Goal: Use online tool/utility

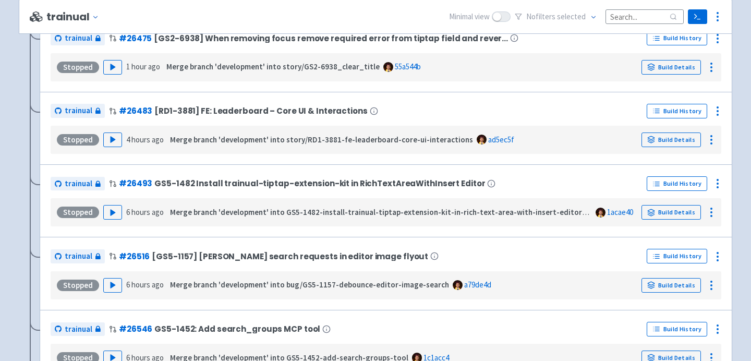
scroll to position [1352, 0]
click at [111, 287] on polygon "button" at bounding box center [113, 285] width 5 height 6
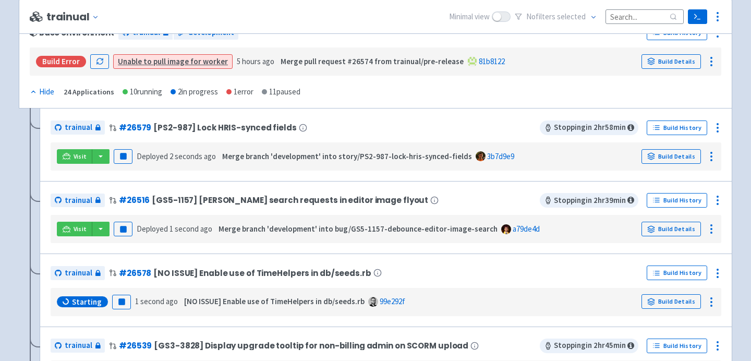
scroll to position [173, 0]
click at [101, 232] on button "button" at bounding box center [101, 228] width 18 height 15
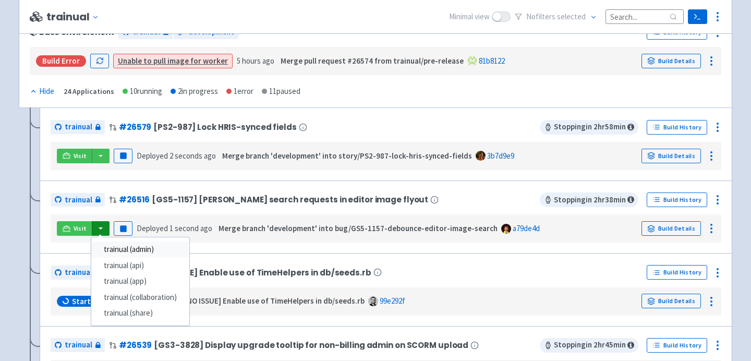
click at [116, 248] on link "trainual (admin)" at bounding box center [140, 249] width 98 height 16
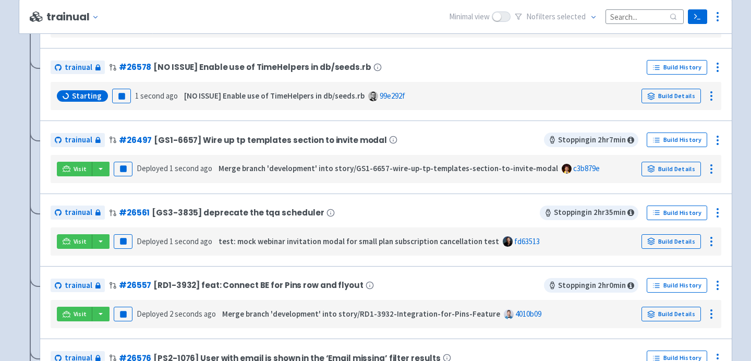
scroll to position [452, 0]
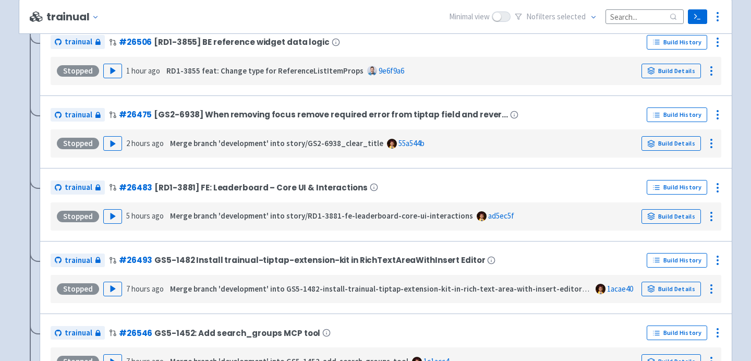
scroll to position [1465, 0]
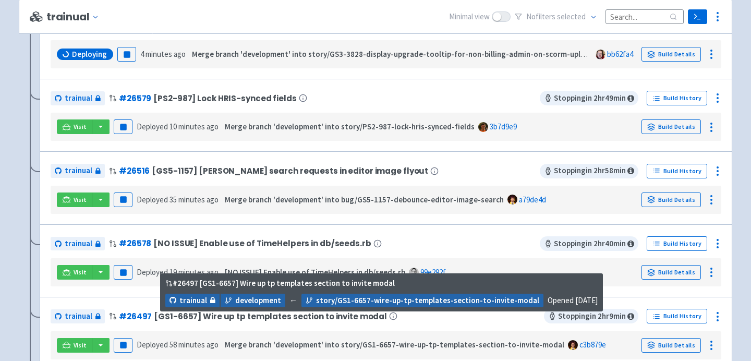
scroll to position [272, 0]
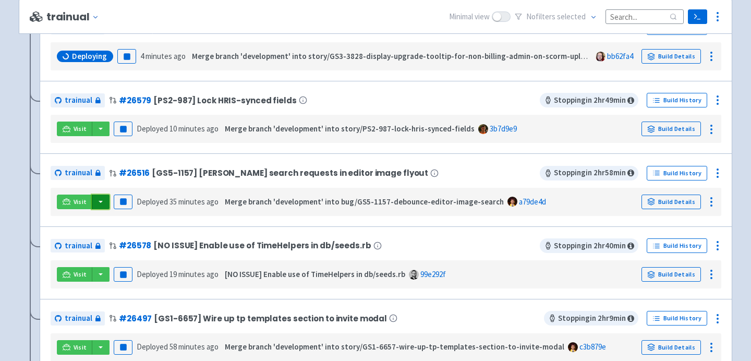
click at [98, 203] on button "button" at bounding box center [101, 202] width 18 height 15
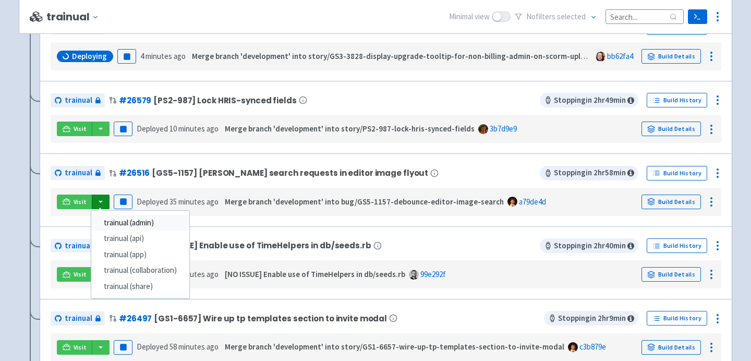
click at [112, 223] on link "trainual (admin)" at bounding box center [140, 223] width 98 height 16
